Goal: Transaction & Acquisition: Download file/media

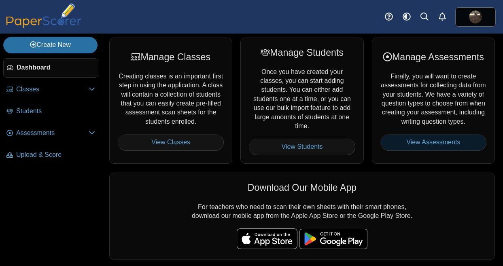
click at [420, 151] on link "View Assessments" at bounding box center [434, 142] width 106 height 16
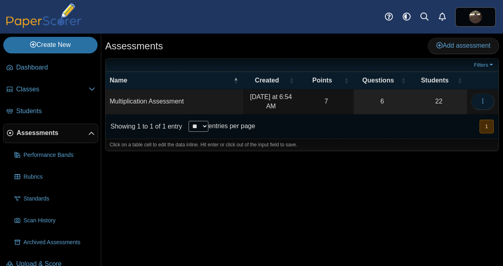
click at [484, 106] on button "button" at bounding box center [482, 102] width 23 height 16
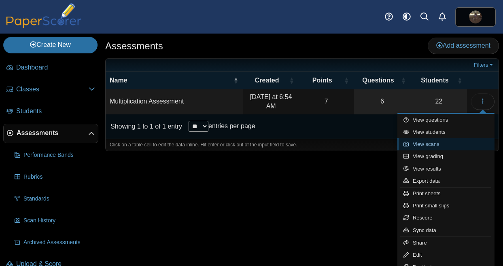
click at [441, 144] on link "View scans" at bounding box center [446, 144] width 97 height 12
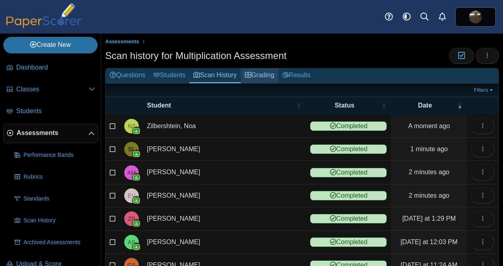
click at [261, 77] on link "Grading" at bounding box center [260, 75] width 38 height 15
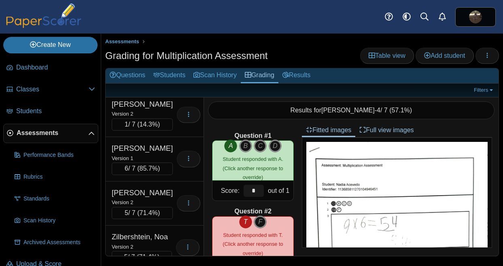
scroll to position [816, 0]
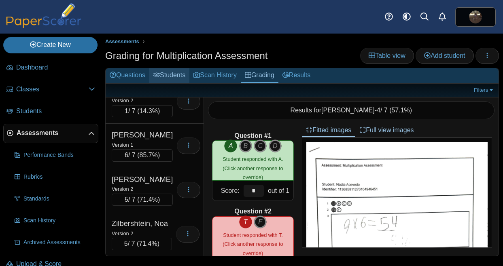
click at [178, 81] on link "Students" at bounding box center [169, 75] width 40 height 15
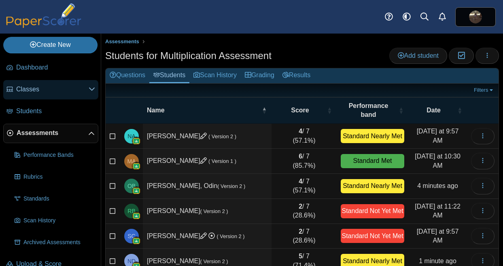
click at [30, 88] on span "Classes" at bounding box center [52, 89] width 72 height 9
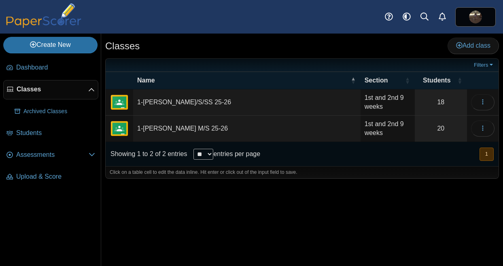
click at [150, 126] on td "1-Perkins M/S 25-26" at bounding box center [247, 129] width 228 height 26
click at [481, 130] on icon "button" at bounding box center [483, 128] width 6 height 6
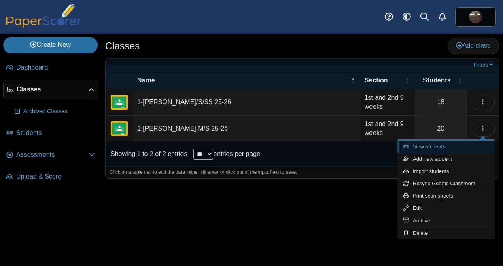
click at [435, 146] on link "View students" at bounding box center [446, 147] width 97 height 12
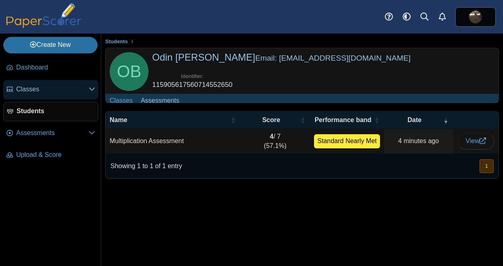
click at [31, 94] on span "Classes" at bounding box center [52, 89] width 72 height 9
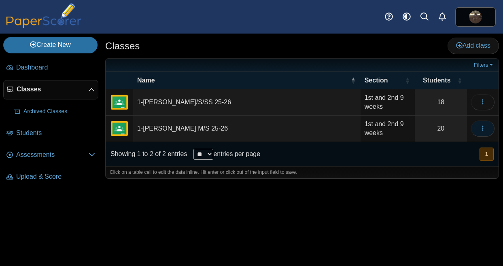
click at [484, 131] on icon "button" at bounding box center [483, 128] width 6 height 6
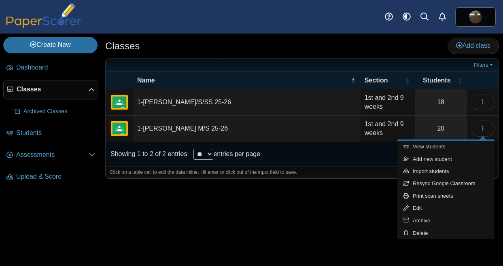
click at [118, 134] on img "External class connected through Google Classroom" at bounding box center [119, 128] width 19 height 19
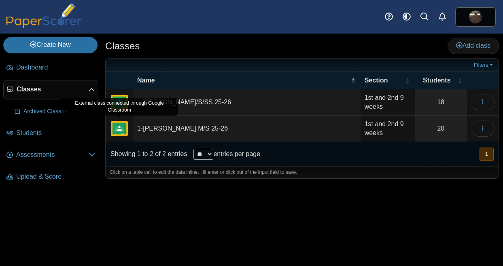
click at [121, 130] on img "External class connected through Google Classroom" at bounding box center [119, 128] width 19 height 19
click at [84, 95] on link "Classes" at bounding box center [50, 89] width 95 height 19
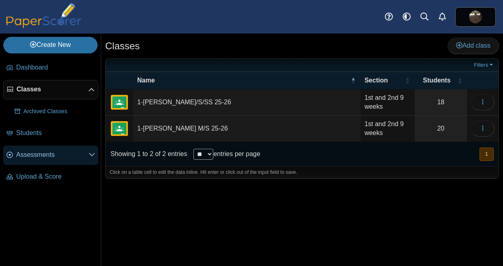
click at [51, 150] on link "Assessments" at bounding box center [50, 155] width 95 height 19
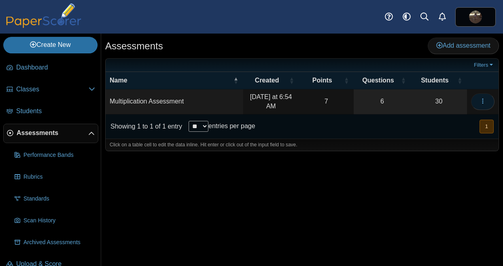
click at [487, 102] on button "button" at bounding box center [482, 102] width 23 height 16
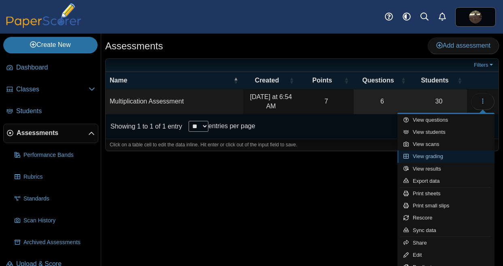
click at [440, 155] on link "View grading" at bounding box center [446, 157] width 97 height 12
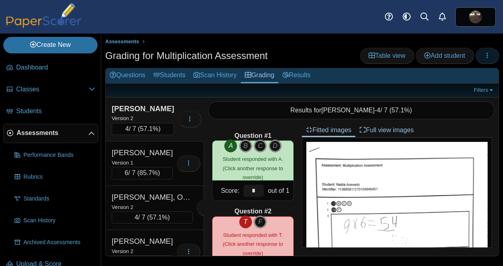
click at [483, 51] on button "button" at bounding box center [487, 56] width 23 height 16
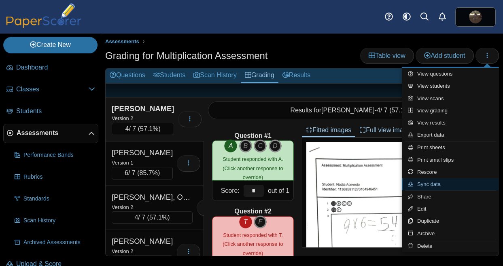
click at [425, 187] on link "Sync data" at bounding box center [450, 185] width 97 height 12
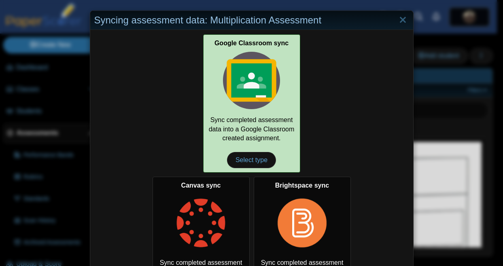
click at [229, 121] on div "Google Classroom sync Sync completed assessment data into a Google Classroom cr…" at bounding box center [251, 103] width 97 height 138
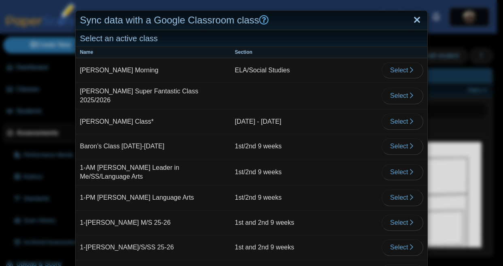
click at [411, 18] on link "Close" at bounding box center [417, 20] width 13 height 14
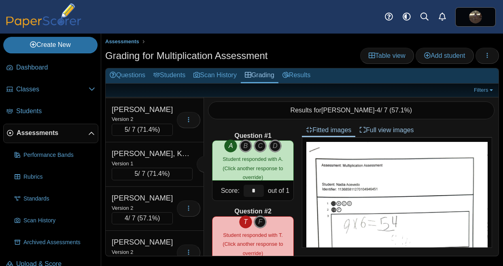
scroll to position [974, 0]
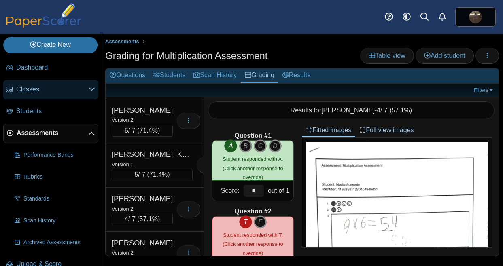
click at [37, 91] on span "Classes" at bounding box center [52, 89] width 72 height 9
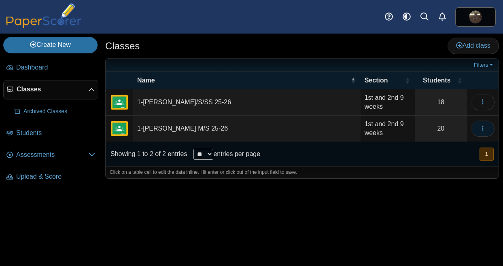
click at [494, 125] on button "button" at bounding box center [482, 129] width 23 height 16
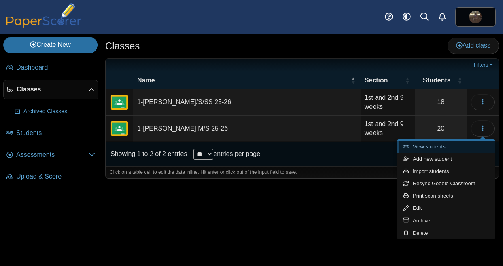
click at [424, 144] on link "View students" at bounding box center [446, 147] width 97 height 12
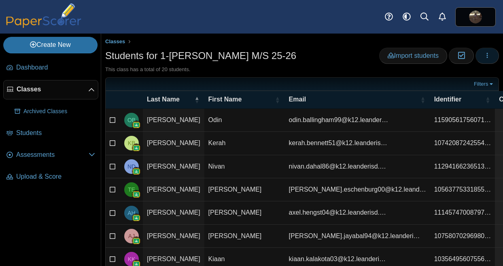
click at [484, 55] on icon "button" at bounding box center [487, 55] width 6 height 6
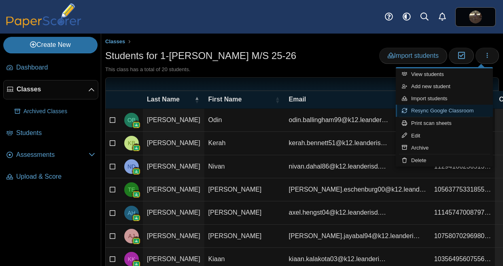
click at [420, 109] on link "Resync Google Classroom" at bounding box center [444, 111] width 97 height 12
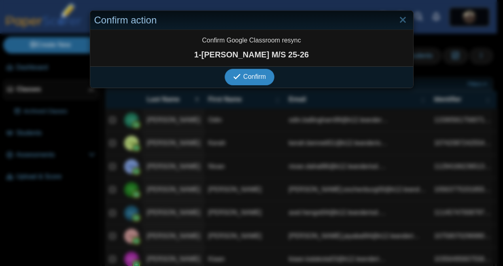
click at [233, 77] on icon "submit" at bounding box center [237, 77] width 8 height 8
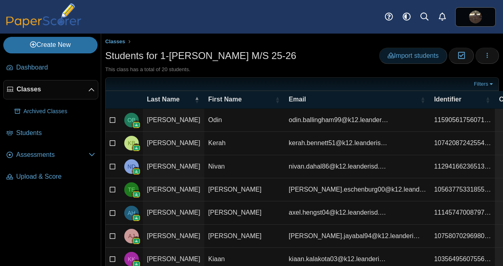
click at [427, 62] on link "Import students" at bounding box center [413, 56] width 68 height 16
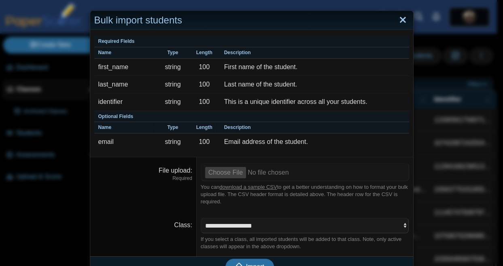
click at [403, 19] on link "Close" at bounding box center [403, 20] width 13 height 14
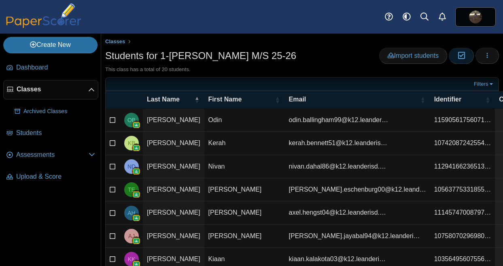
click at [458, 59] on icon "button" at bounding box center [462, 55] width 8 height 7
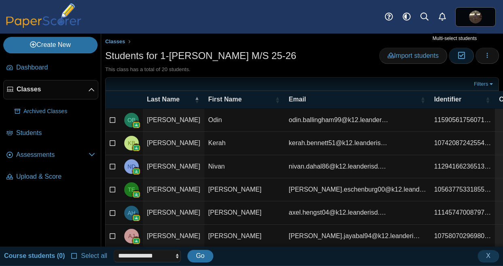
click at [458, 58] on icon "button" at bounding box center [462, 55] width 8 height 7
click at [487, 54] on button "button" at bounding box center [487, 56] width 23 height 16
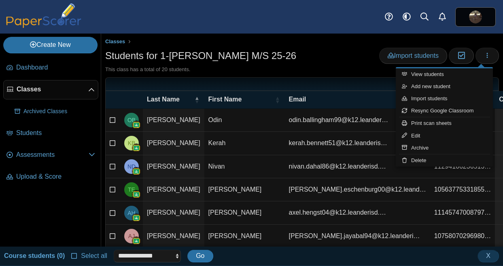
click at [229, 61] on h1 "Students for 1-[PERSON_NAME] M/S 25-26" at bounding box center [200, 56] width 191 height 14
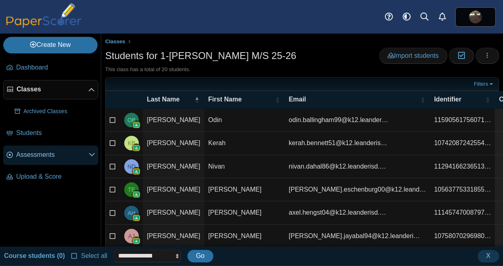
click at [39, 158] on span "Assessments" at bounding box center [52, 155] width 72 height 9
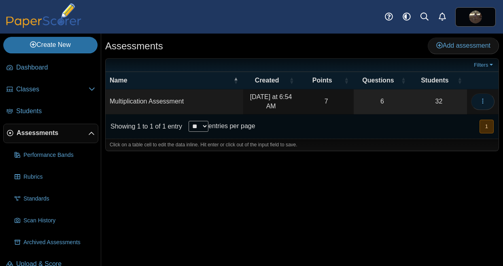
click at [486, 98] on span "button" at bounding box center [483, 101] width 6 height 7
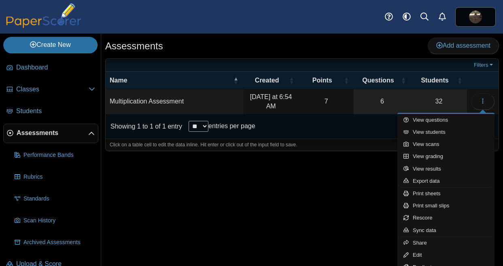
click at [192, 108] on td "Multiplication Assessment" at bounding box center [175, 101] width 138 height 25
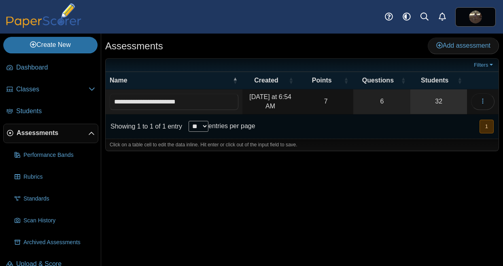
click at [447, 101] on link "32" at bounding box center [439, 101] width 57 height 25
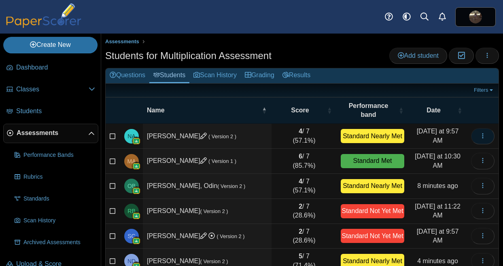
click at [482, 138] on use "button" at bounding box center [482, 135] width 1 height 5
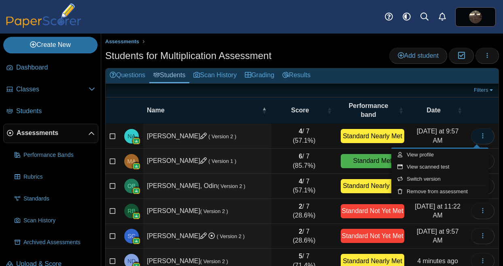
click at [482, 138] on use "button" at bounding box center [482, 135] width 1 height 5
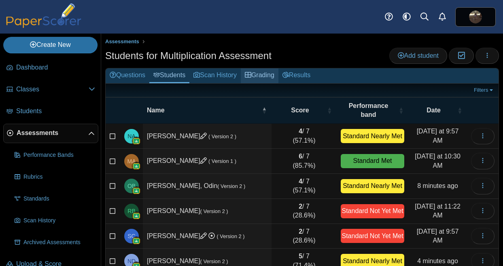
click at [252, 70] on link "Grading" at bounding box center [260, 75] width 38 height 15
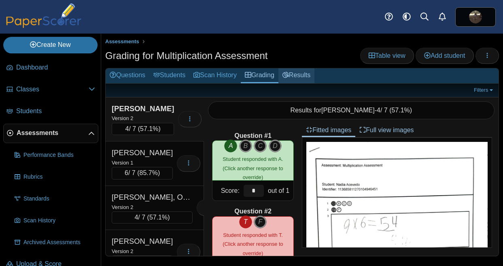
click at [312, 75] on link "Results" at bounding box center [297, 75] width 36 height 15
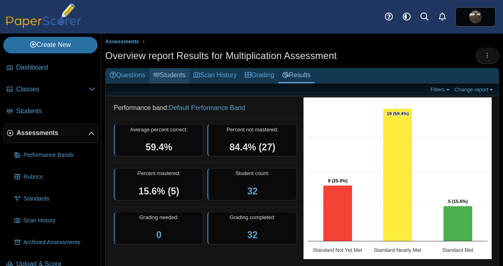
click at [175, 73] on link "Students" at bounding box center [169, 75] width 40 height 15
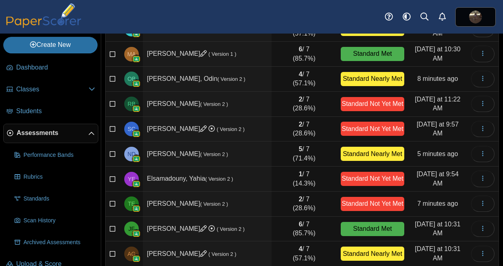
scroll to position [143, 0]
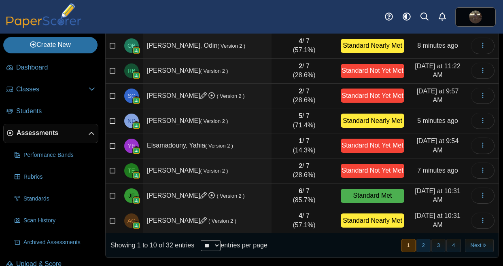
click at [417, 246] on button "2" at bounding box center [424, 245] width 14 height 13
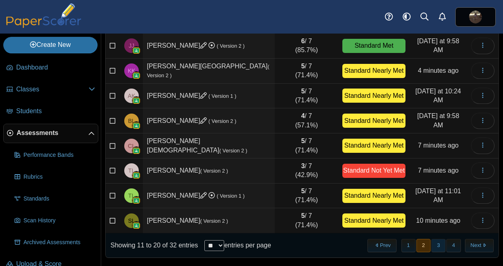
click at [436, 248] on button "3" at bounding box center [439, 245] width 14 height 13
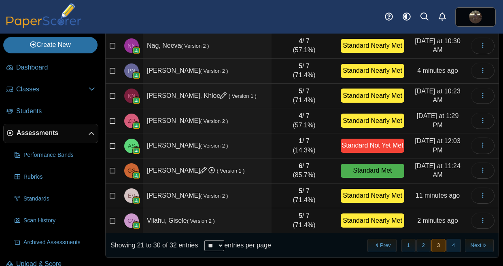
click at [447, 248] on button "4" at bounding box center [454, 245] width 14 height 13
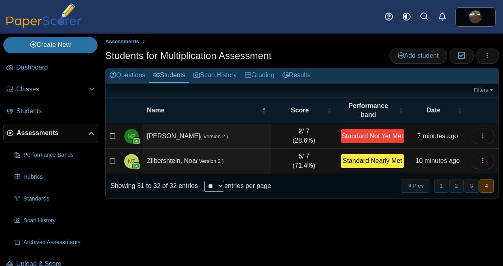
scroll to position [0, 0]
click at [479, 145] on td "Loading…" at bounding box center [483, 136] width 32 height 25
click at [479, 141] on button "button" at bounding box center [482, 136] width 23 height 16
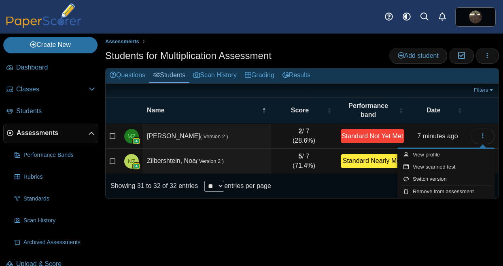
click at [346, 237] on div "Assessments Students for Multiplication Assessment Add student Moderation 0 Loa…" at bounding box center [302, 150] width 402 height 233
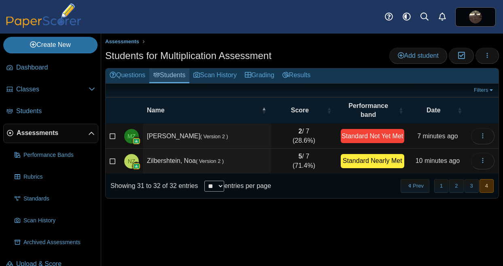
click at [168, 83] on link "Students" at bounding box center [169, 75] width 40 height 15
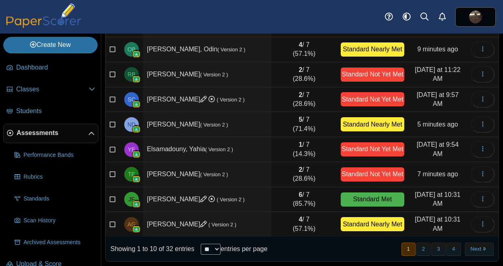
scroll to position [143, 0]
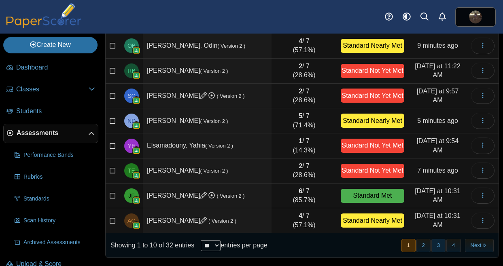
click at [432, 244] on button "3" at bounding box center [439, 245] width 14 height 13
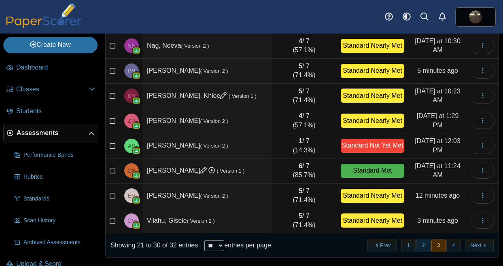
click at [417, 246] on button "2" at bounding box center [424, 245] width 14 height 13
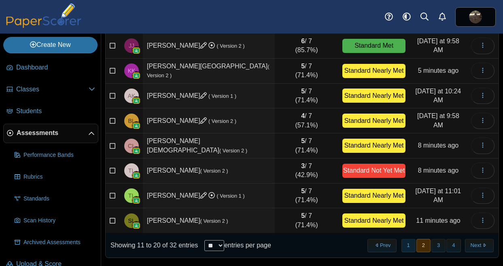
click at [404, 249] on button "1" at bounding box center [409, 245] width 14 height 13
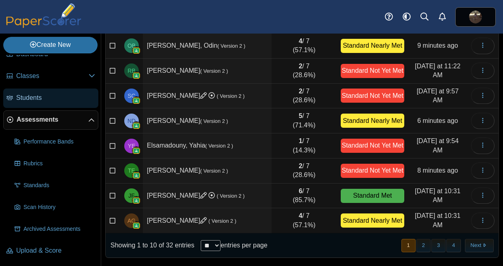
scroll to position [0, 0]
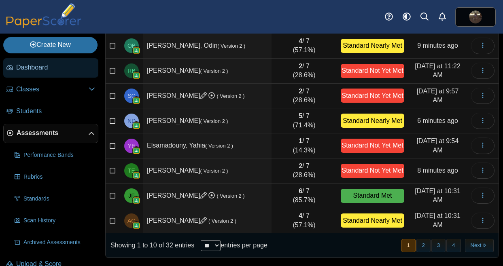
click at [43, 62] on link "Dashboard" at bounding box center [50, 67] width 95 height 19
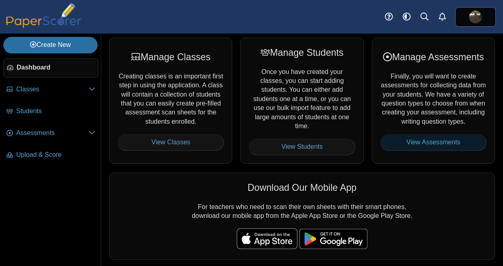
click at [435, 151] on link "View Assessments" at bounding box center [434, 142] width 106 height 16
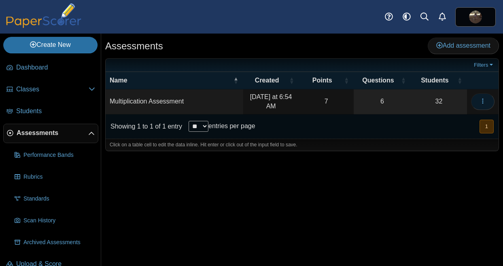
click at [481, 105] on span "button" at bounding box center [483, 101] width 6 height 7
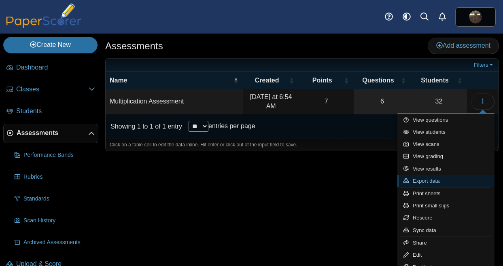
click at [423, 181] on link "Export data" at bounding box center [446, 181] width 97 height 12
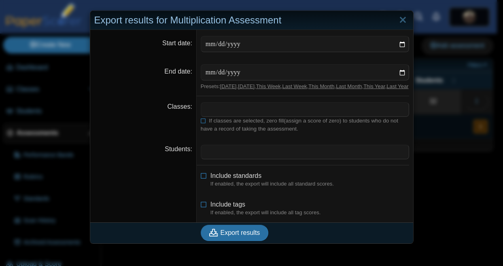
click at [206, 113] on span at bounding box center [305, 110] width 208 height 14
click at [260, 49] on input "Start date" at bounding box center [305, 44] width 209 height 16
click at [399, 45] on input "Start date" at bounding box center [305, 44] width 209 height 16
type input "**********"
click at [398, 72] on input "End date" at bounding box center [305, 72] width 209 height 16
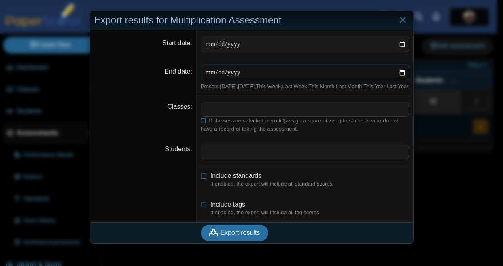
type input "**********"
click at [230, 112] on span at bounding box center [305, 110] width 208 height 14
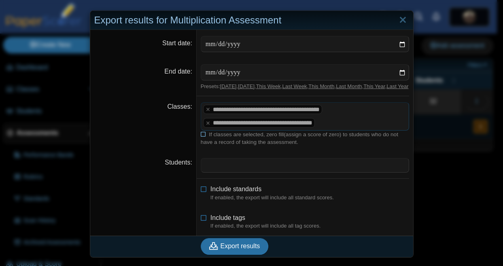
scroll to position [4, 0]
click at [233, 255] on button "Export results" at bounding box center [235, 247] width 68 height 16
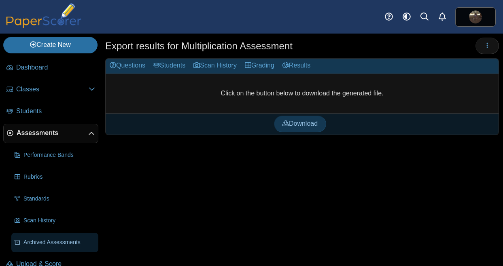
scroll to position [13, 0]
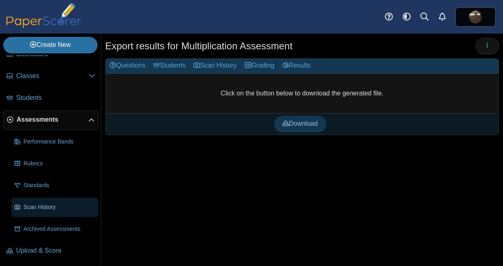
click at [33, 207] on span "Scan History" at bounding box center [59, 208] width 72 height 8
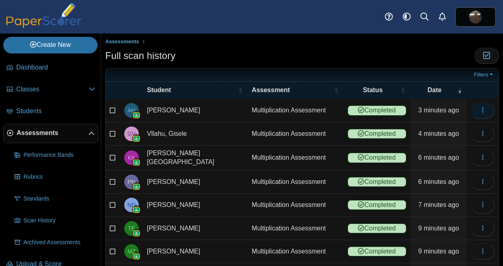
click at [480, 109] on icon "button" at bounding box center [483, 110] width 6 height 6
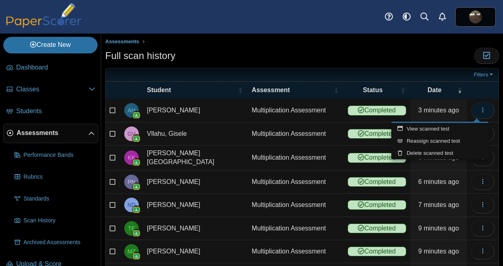
click at [480, 109] on icon "button" at bounding box center [483, 110] width 6 height 6
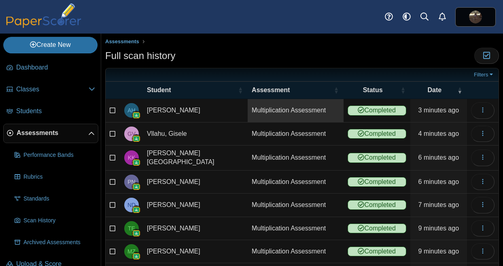
click at [305, 109] on link "Multiplication Assessment" at bounding box center [296, 110] width 96 height 23
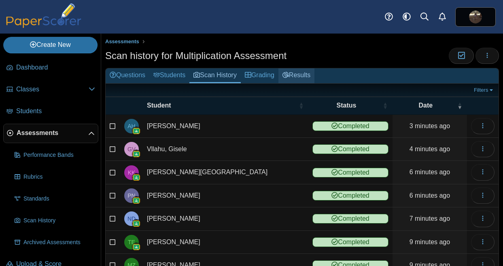
click at [312, 74] on link "Results" at bounding box center [297, 75] width 36 height 15
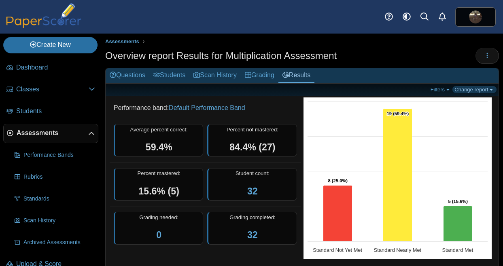
click at [482, 88] on link "Change report" at bounding box center [475, 89] width 44 height 7
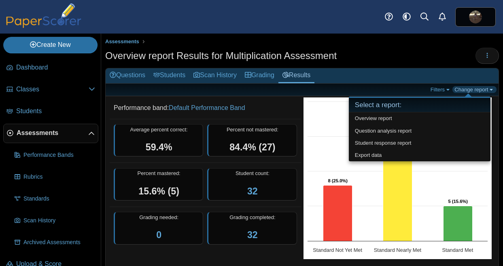
click at [482, 88] on link "Change report" at bounding box center [475, 89] width 44 height 7
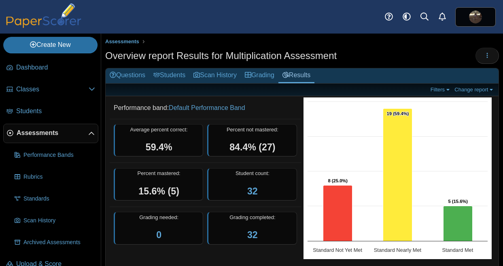
click at [488, 48] on div "Loading…" at bounding box center [487, 56] width 23 height 16
click at [485, 55] on button "button" at bounding box center [487, 56] width 23 height 16
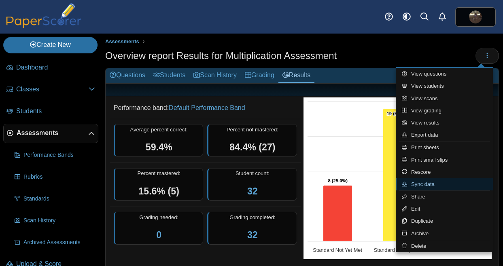
click at [431, 186] on link "Sync data" at bounding box center [444, 185] width 97 height 12
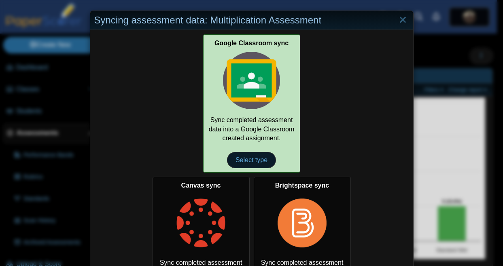
click at [251, 161] on span "Select type" at bounding box center [251, 160] width 49 height 16
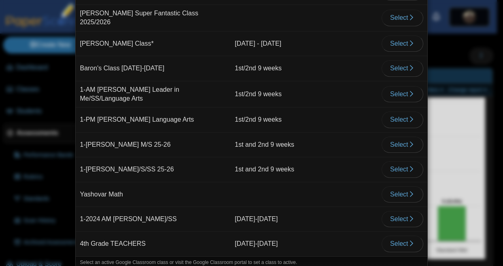
scroll to position [81, 0]
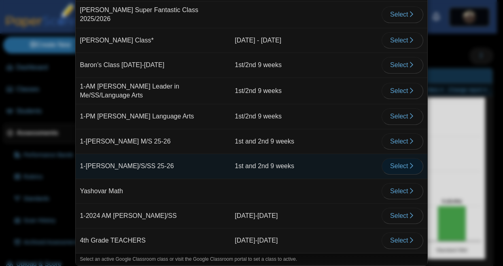
click at [409, 163] on icon "button" at bounding box center [412, 166] width 6 height 6
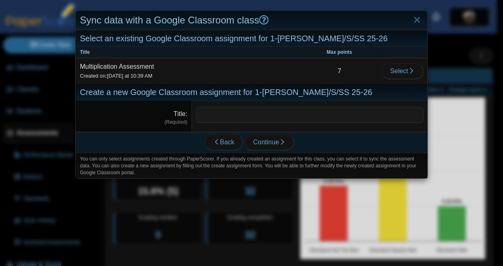
click at [213, 120] on input "Title" at bounding box center [310, 115] width 228 height 16
click at [222, 140] on span "Back" at bounding box center [223, 142] width 21 height 7
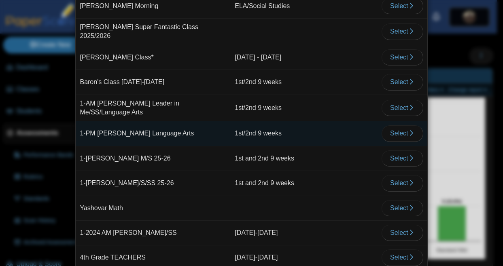
scroll to position [77, 0]
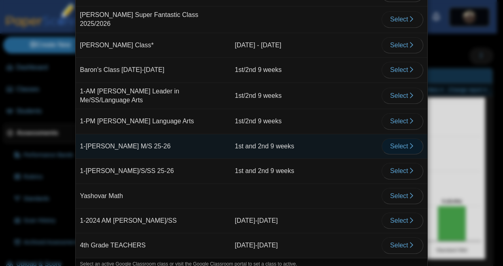
click at [409, 145] on icon "button" at bounding box center [412, 146] width 6 height 6
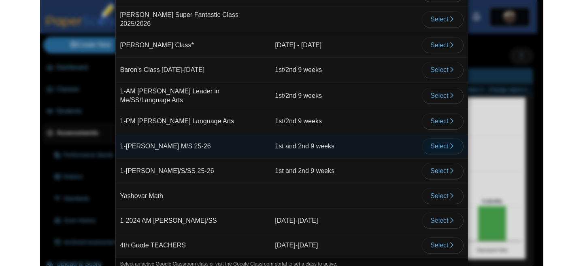
scroll to position [0, 0]
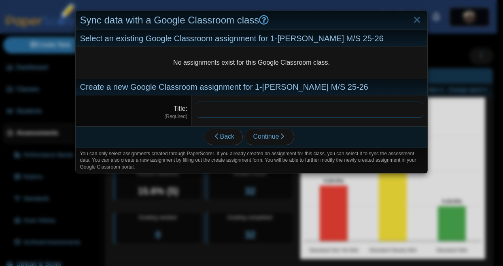
click at [213, 114] on input "Title" at bounding box center [310, 110] width 228 height 16
type input "**********"
click at [249, 135] on button "Continue" at bounding box center [269, 137] width 49 height 16
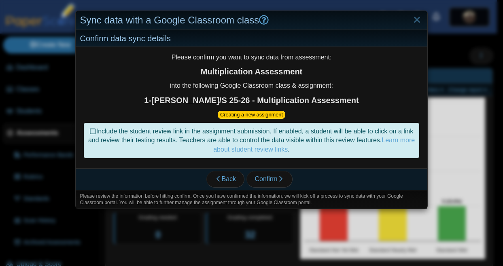
click at [96, 131] on icon at bounding box center [93, 131] width 6 height 6
click at [266, 181] on span "Confirm" at bounding box center [269, 179] width 29 height 7
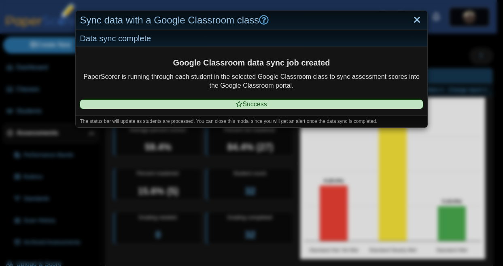
click at [411, 17] on link "Close" at bounding box center [417, 20] width 13 height 14
